Goal: Task Accomplishment & Management: Complete application form

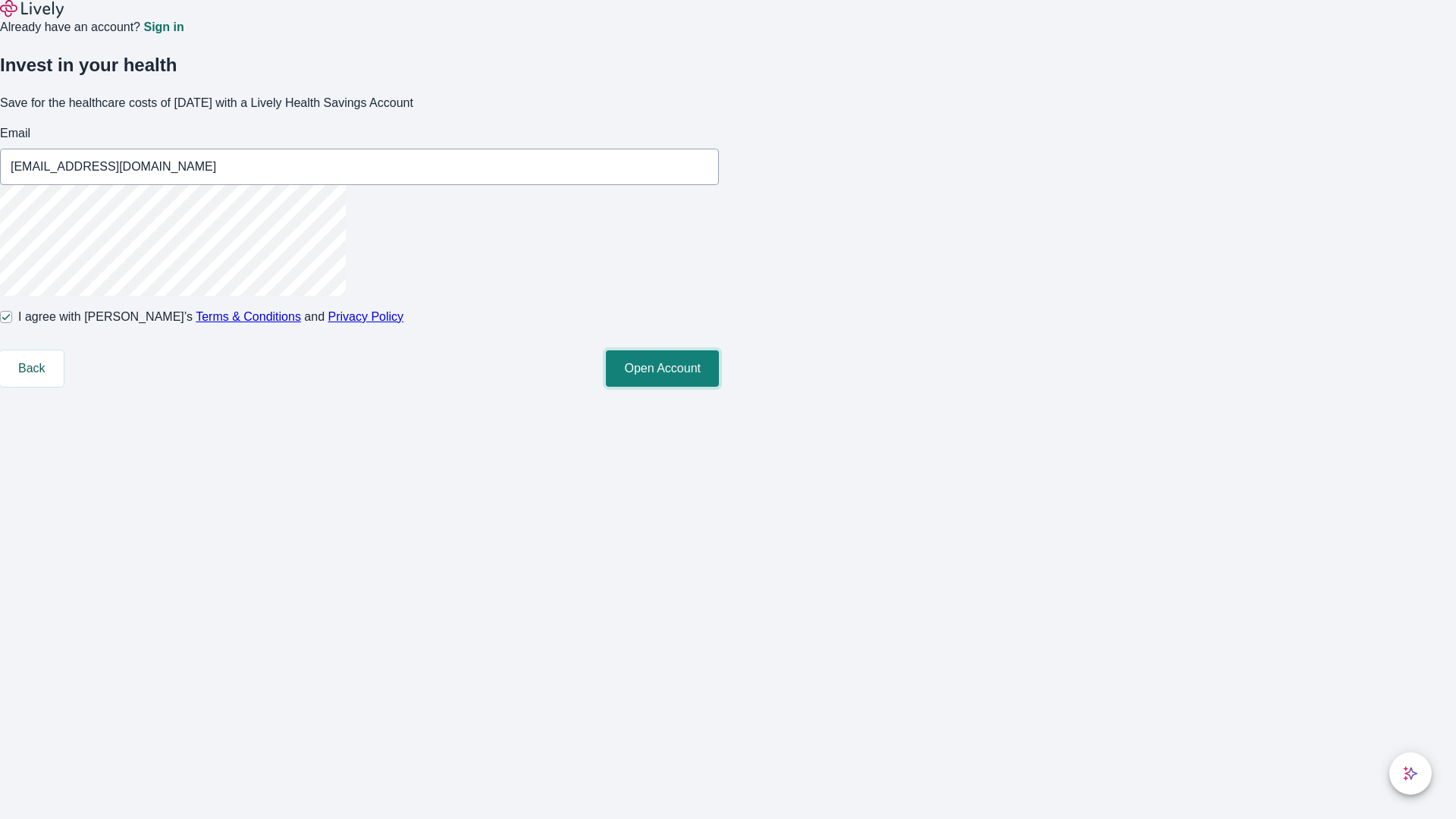
click at [719, 387] on button "Open Account" at bounding box center [662, 368] width 113 height 36
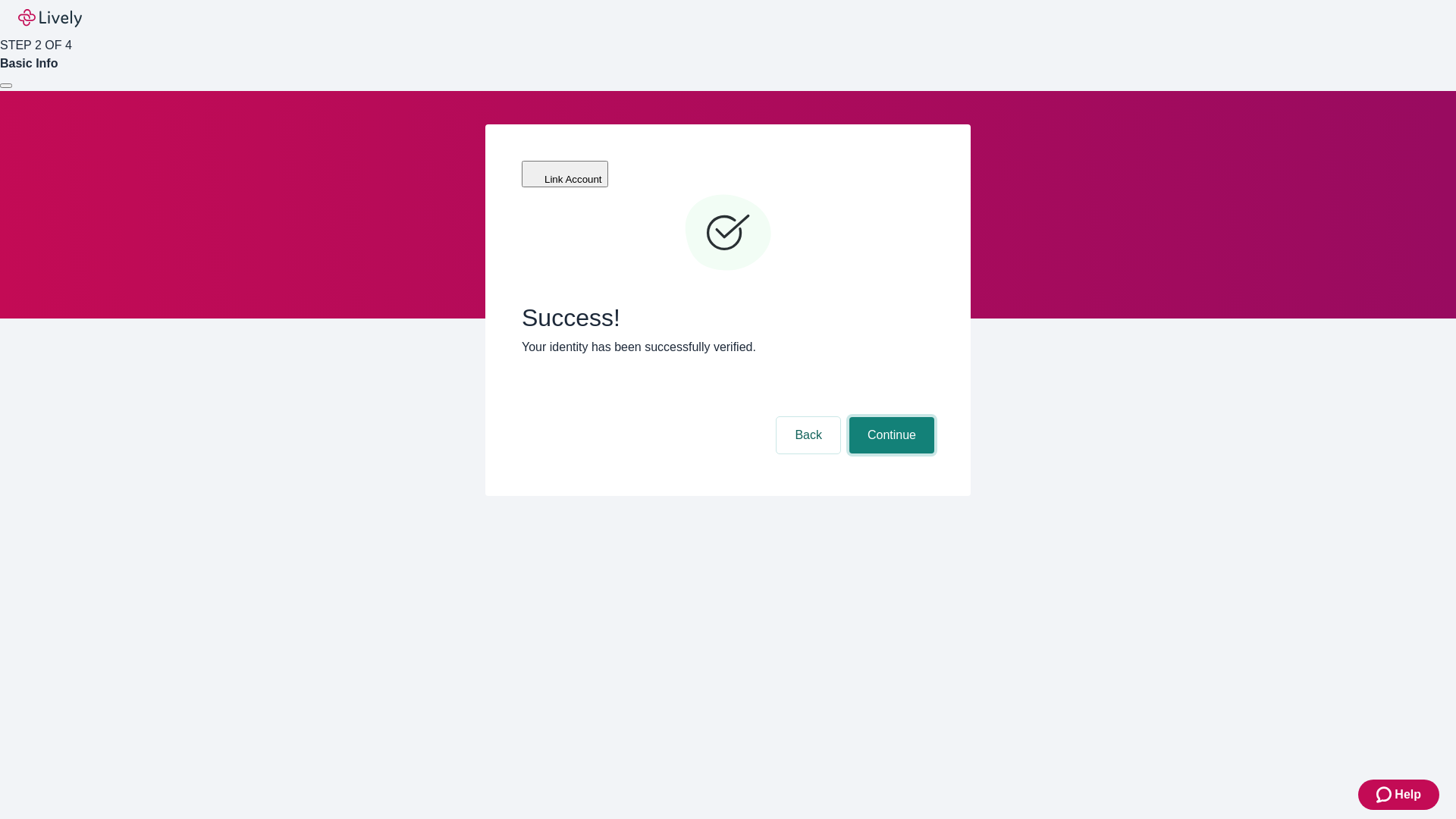
click at [890, 417] on button "Continue" at bounding box center [892, 435] width 85 height 36
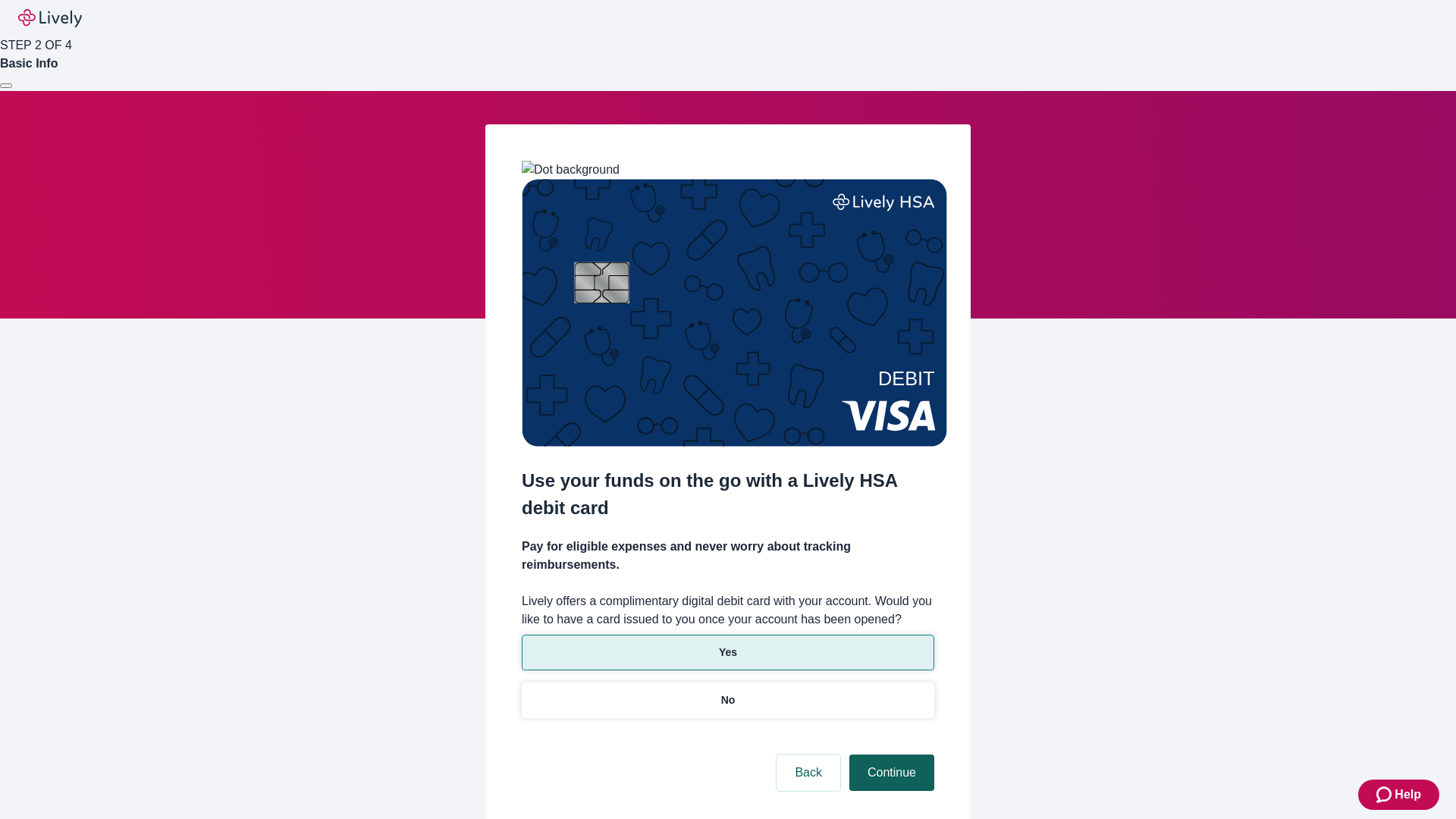
click at [728, 692] on p "No" at bounding box center [728, 700] width 14 height 16
click at [890, 754] on button "Continue" at bounding box center [892, 772] width 85 height 36
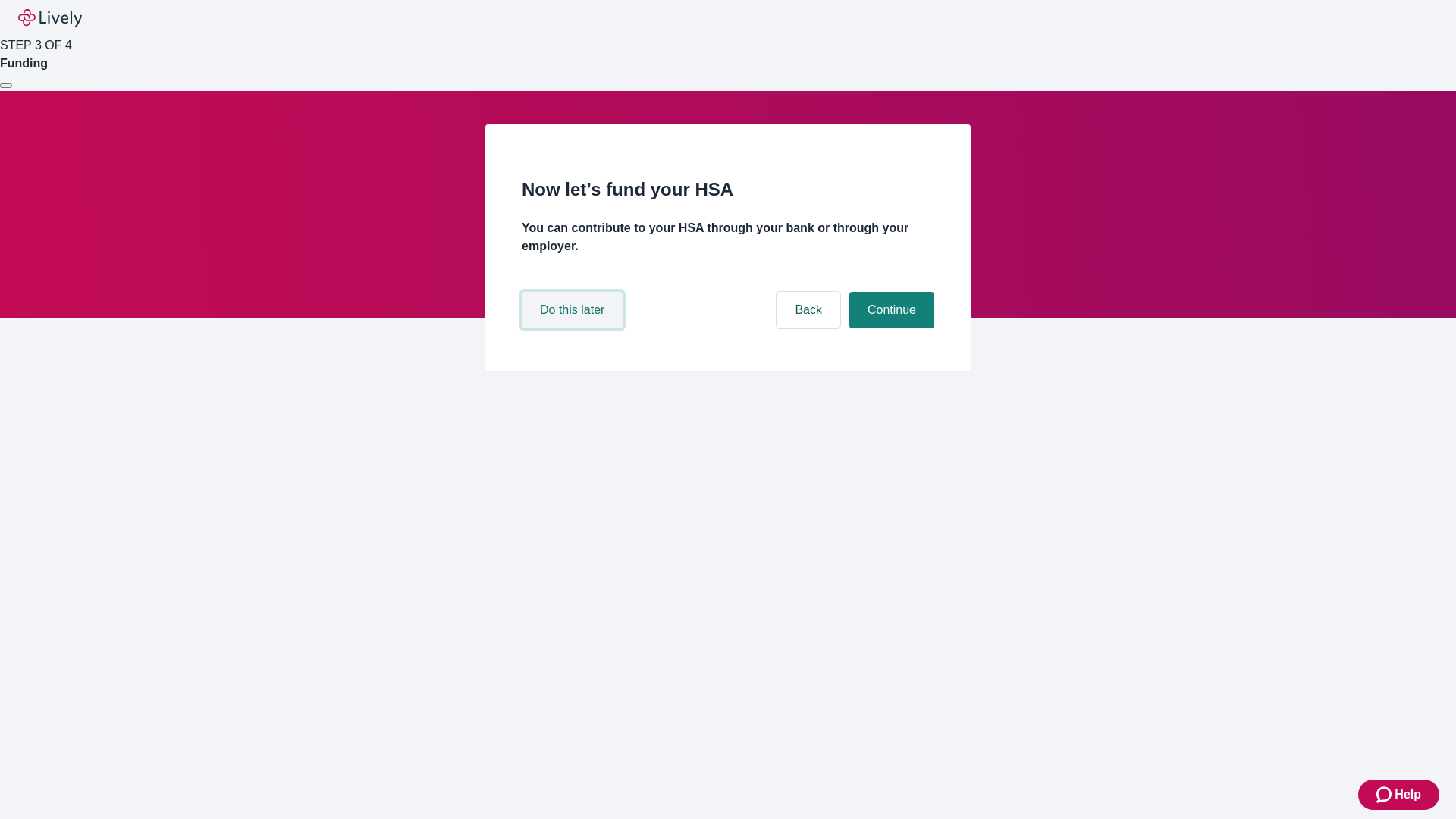
click at [574, 328] on button "Do this later" at bounding box center [572, 310] width 101 height 36
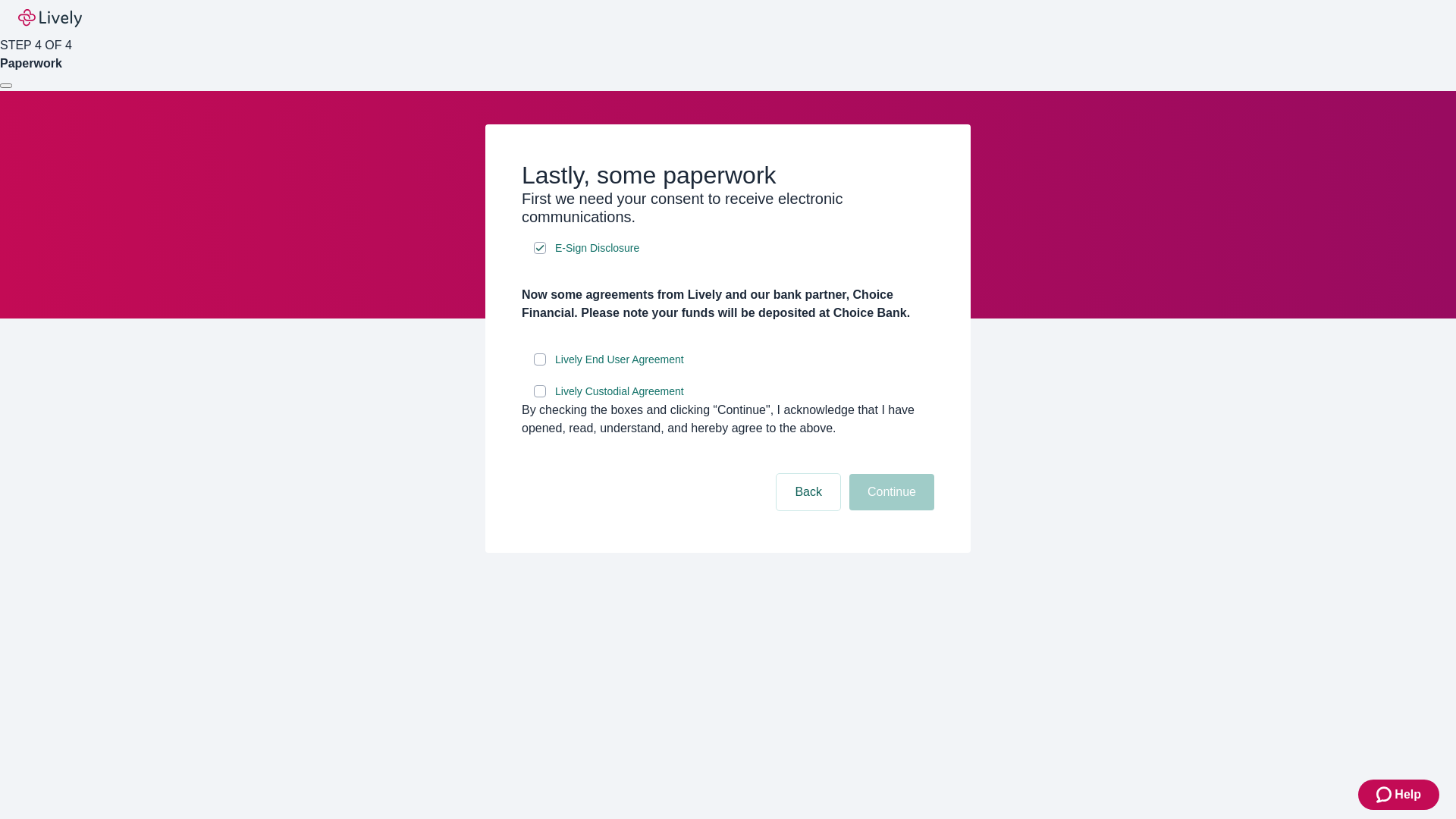
click at [540, 366] on input "Lively End User Agreement" at bounding box center [540, 359] width 12 height 12
checkbox input "true"
click at [540, 398] on input "Lively Custodial Agreement" at bounding box center [540, 391] width 12 height 12
checkbox input "true"
click at [890, 510] on button "Continue" at bounding box center [892, 492] width 85 height 36
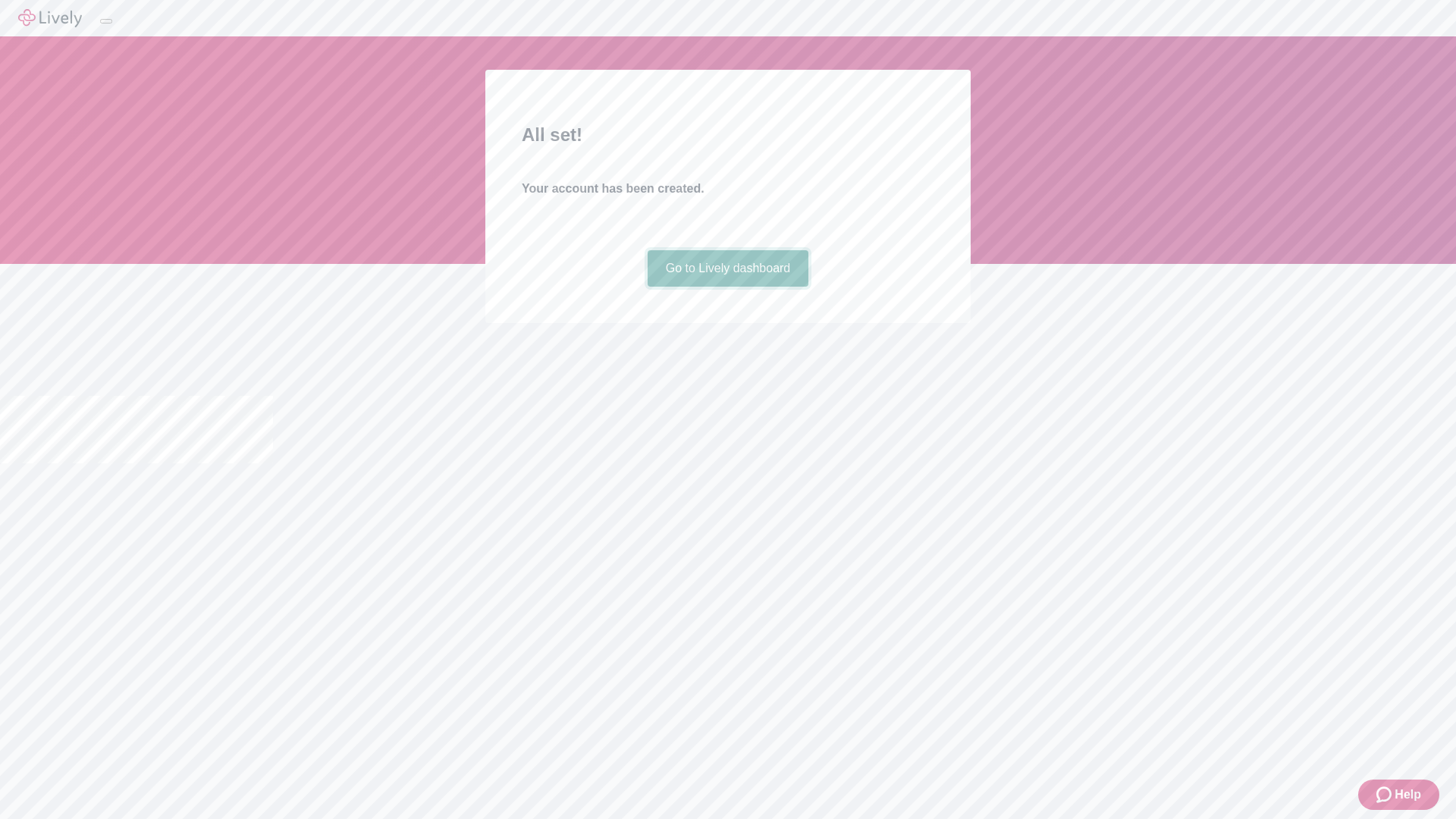
click at [728, 287] on link "Go to Lively dashboard" at bounding box center [728, 268] width 161 height 36
